Goal: Navigation & Orientation: Find specific page/section

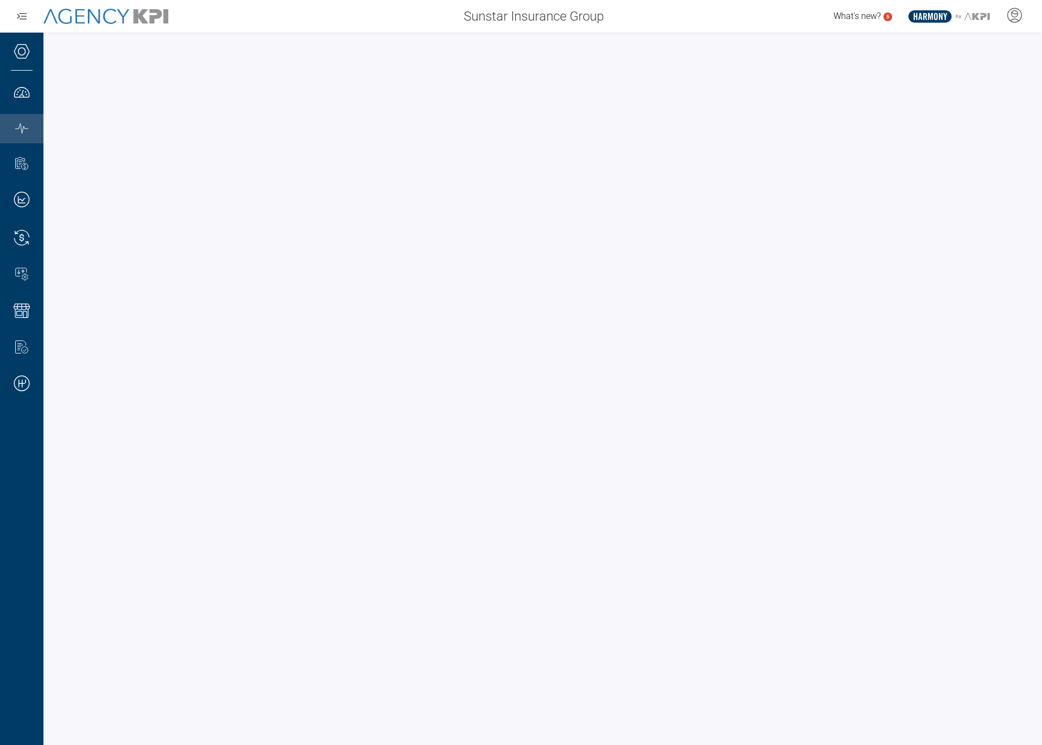
click at [52, 155] on div at bounding box center [542, 389] width 999 height 712
click at [50, 133] on div at bounding box center [542, 389] width 999 height 712
click at [33, 109] on ul ".cls-1{fill:none;stroke:#221f20;stroke-linecap:round;stroke-linejoin:round;stro…" at bounding box center [22, 238] width 22 height 324
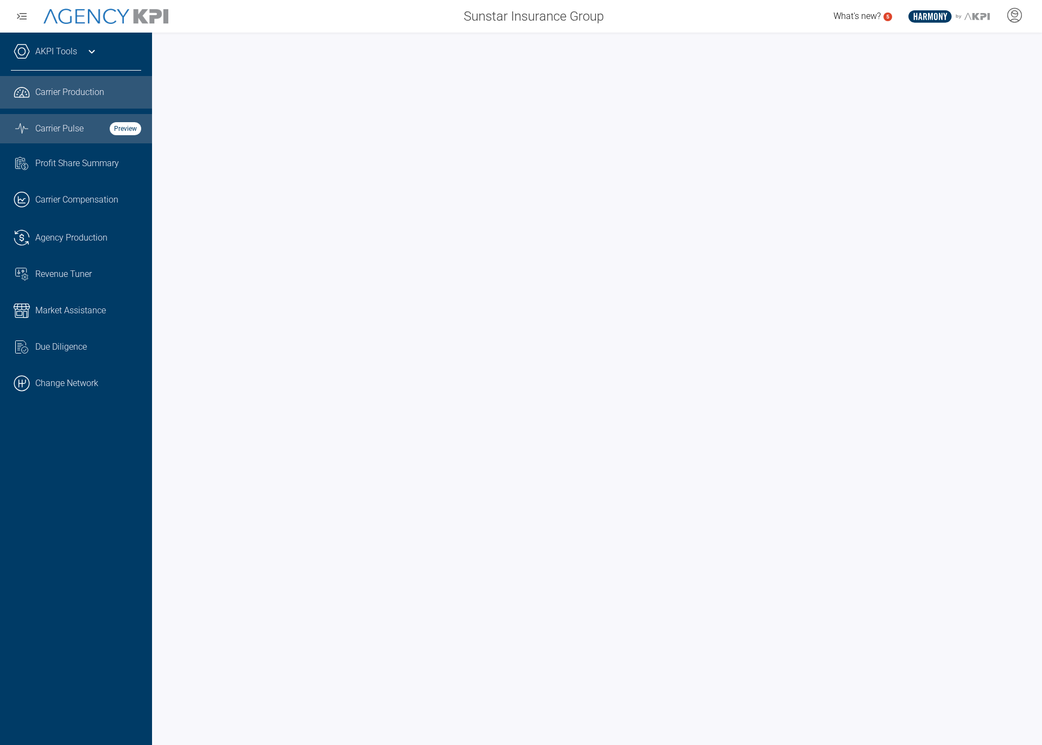
click at [40, 101] on link ".cls-1{fill:none;stroke:#221f20;stroke-linecap:round;stroke-linejoin:round;stro…" at bounding box center [76, 92] width 152 height 33
click at [37, 124] on span "Carrier Pulse" at bounding box center [59, 128] width 48 height 13
click at [30, 231] on link ".cls-1{fill:none;stroke:#221f20;stroke-linecap:round;stroke-linejoin:round;stro…" at bounding box center [76, 238] width 152 height 33
click at [36, 132] on span "Carrier Pulse" at bounding box center [59, 128] width 48 height 13
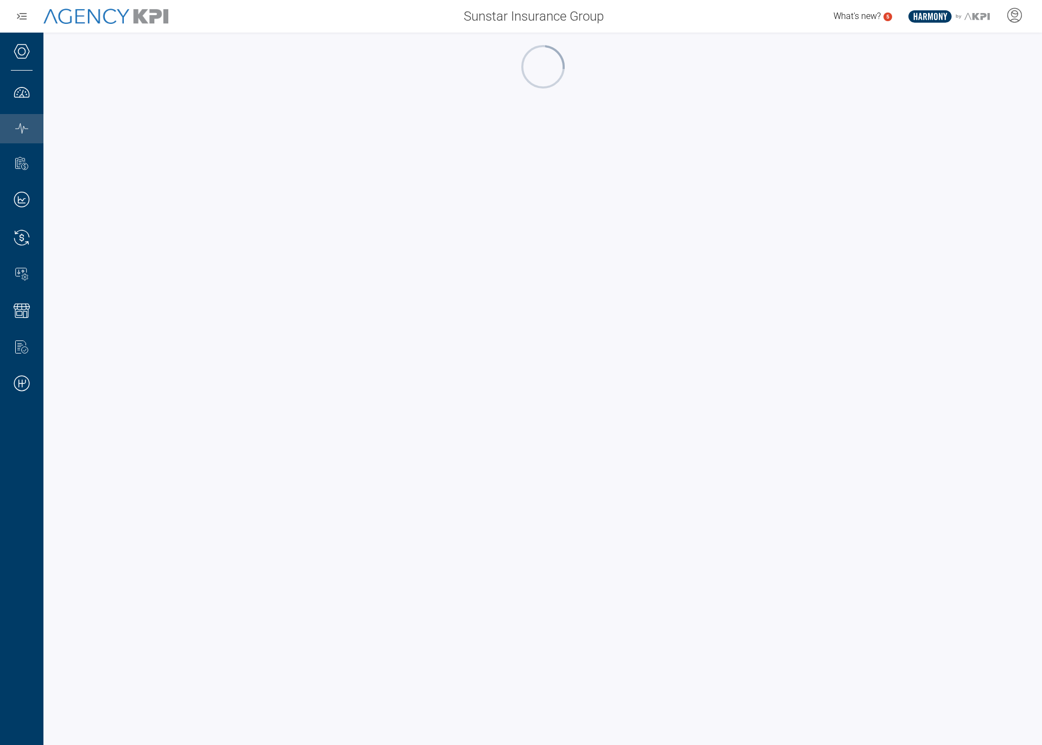
click at [189, 68] on div at bounding box center [542, 66] width 977 height 47
click at [154, 36] on div at bounding box center [542, 389] width 999 height 712
click at [47, 41] on div at bounding box center [542, 389] width 999 height 712
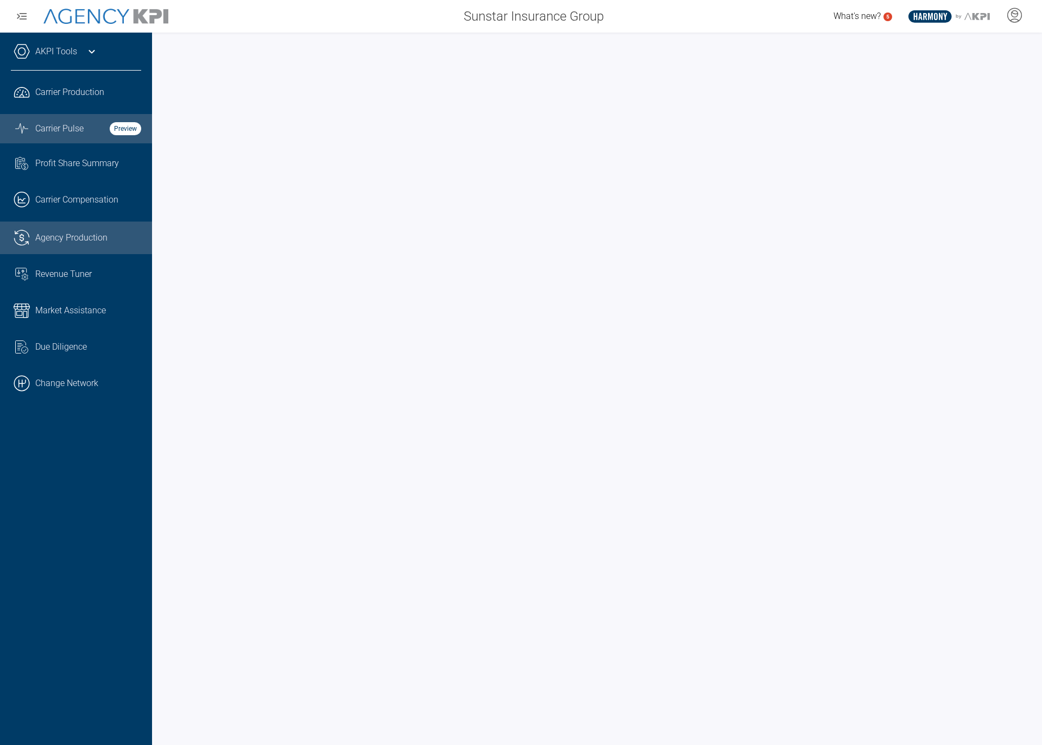
click at [72, 244] on link ".cls-1{fill:none;stroke:#221f20;stroke-linecap:round;stroke-linejoin:round;stro…" at bounding box center [76, 238] width 152 height 33
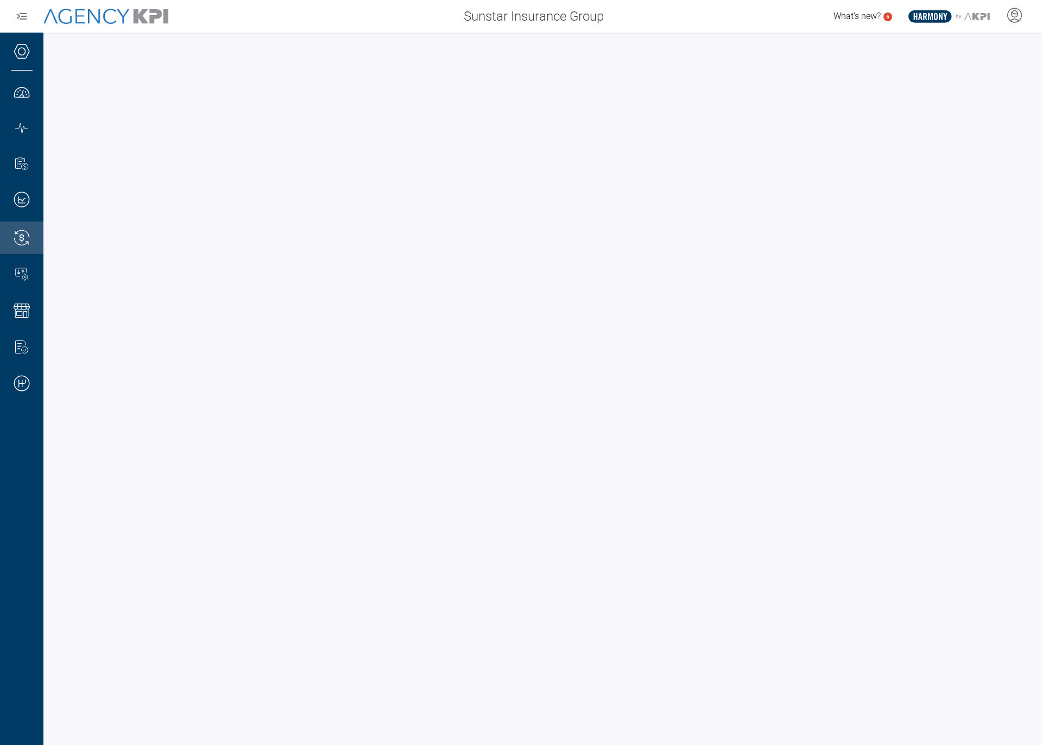
click at [363, 41] on div at bounding box center [542, 389] width 999 height 712
click at [655, 37] on div at bounding box center [542, 389] width 999 height 712
